Goal: Check status: Check status

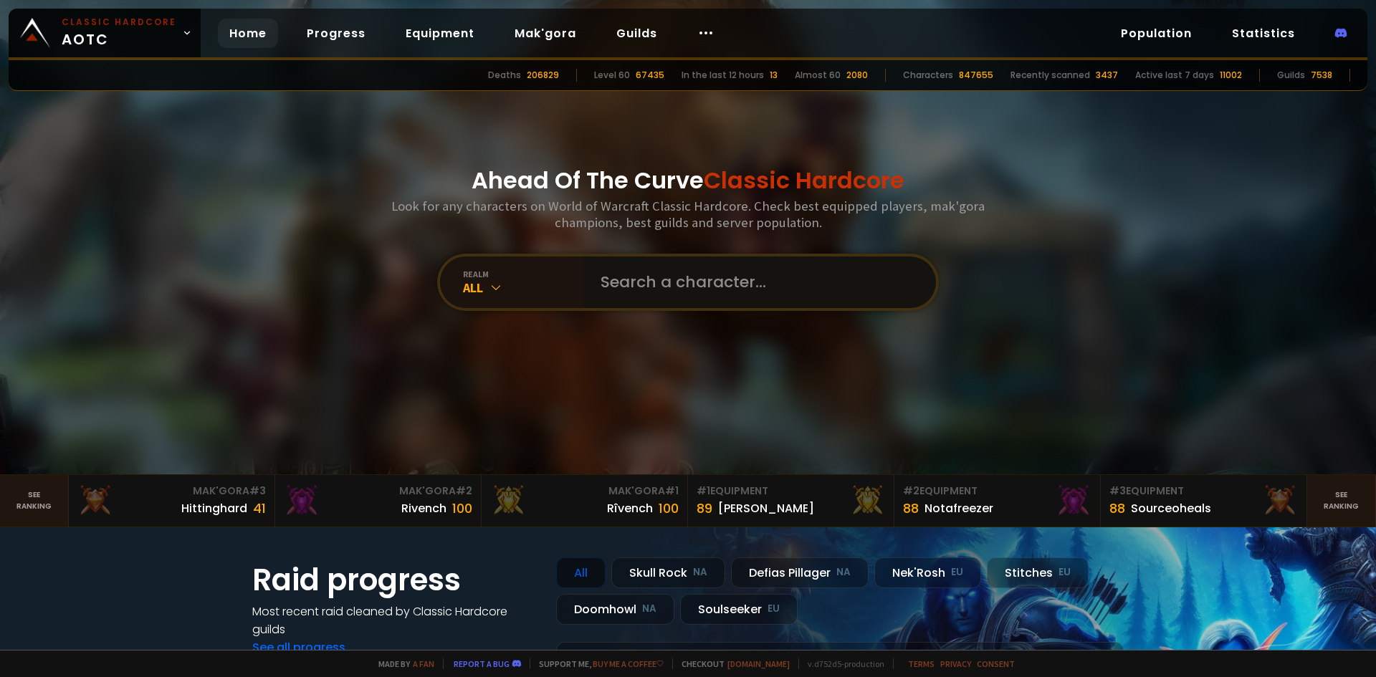
click at [682, 272] on input "text" at bounding box center [755, 283] width 327 height 52
type input "C"
type input "Vyrase"
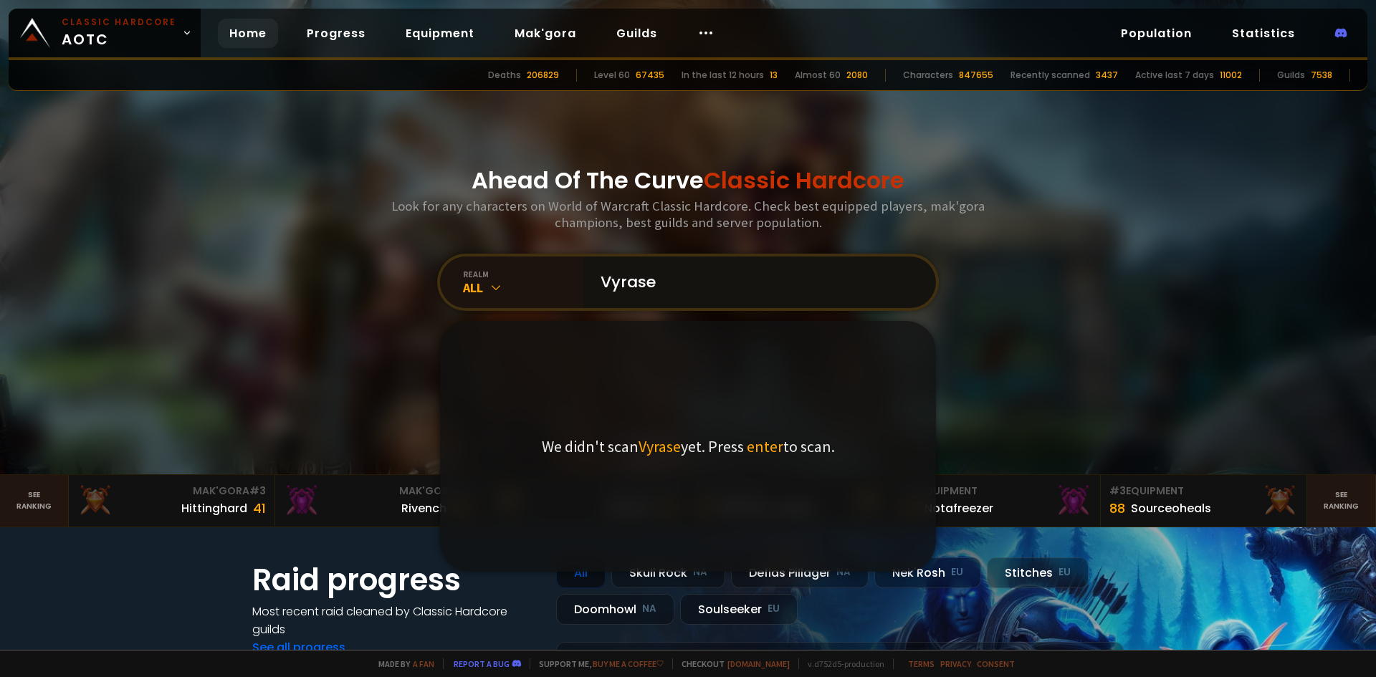
click at [738, 281] on input "Vyrase" at bounding box center [755, 283] width 327 height 52
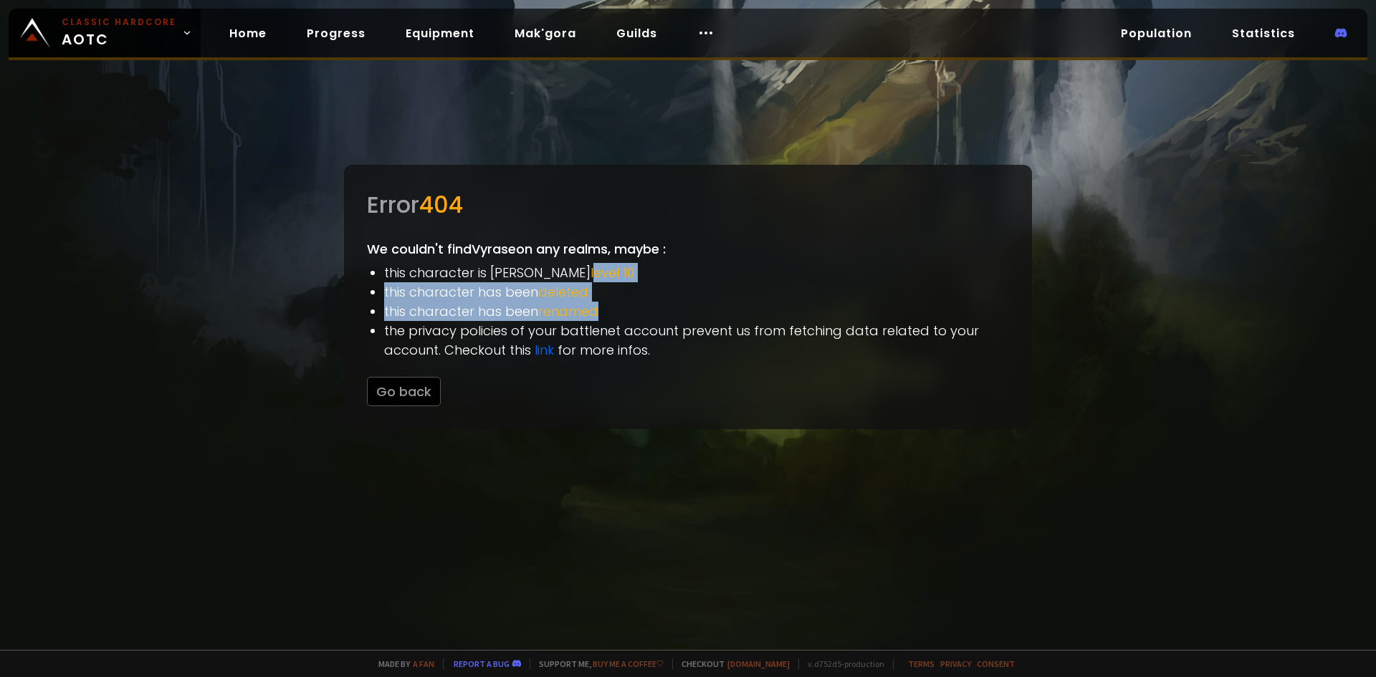
drag, startPoint x: 540, startPoint y: 277, endPoint x: 619, endPoint y: 309, distance: 85.6
click at [618, 308] on ul "this character is [PERSON_NAME] level 10 this character has been deleted this c…" at bounding box center [696, 311] width 625 height 97
click at [619, 309] on li "this character has been renamed" at bounding box center [696, 311] width 625 height 19
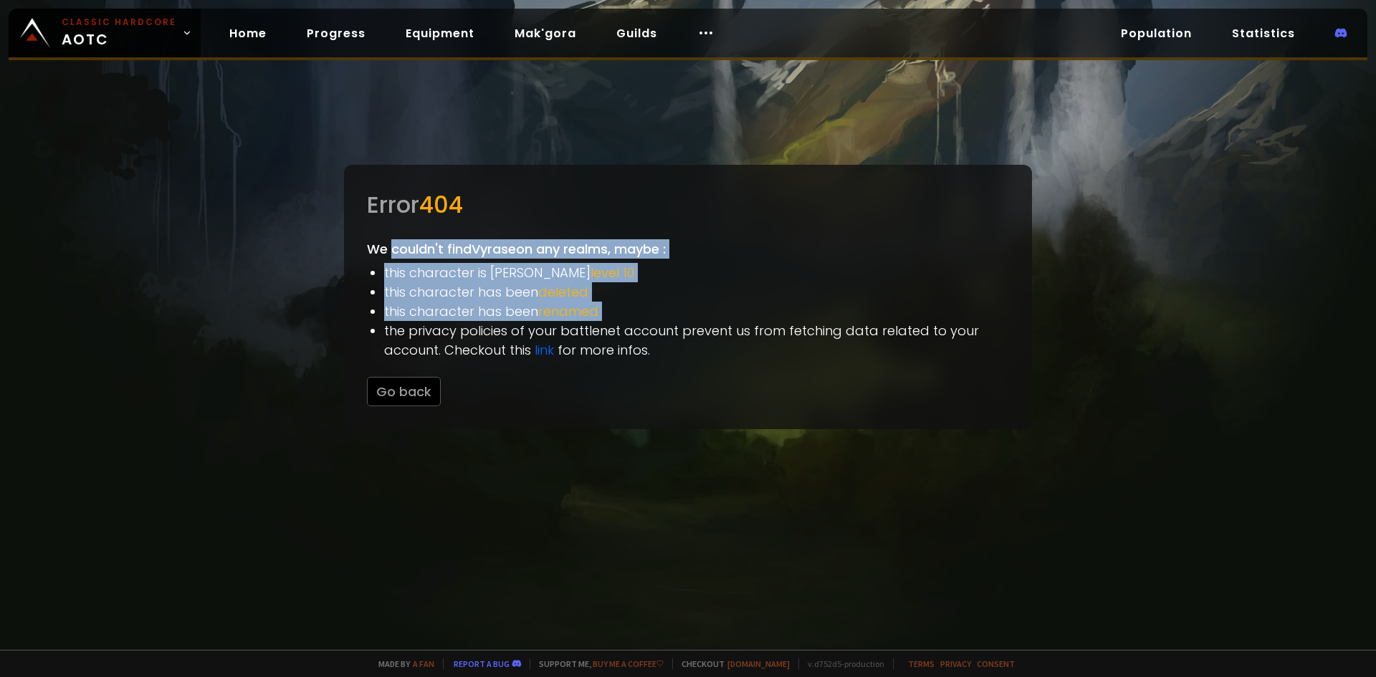
drag, startPoint x: 619, startPoint y: 309, endPoint x: 421, endPoint y: 257, distance: 204.5
click at [421, 257] on div "Error 404 We couldn't find Vyrase on any realms, maybe : this character is bell…" at bounding box center [688, 297] width 688 height 265
